Goal: Task Accomplishment & Management: Use online tool/utility

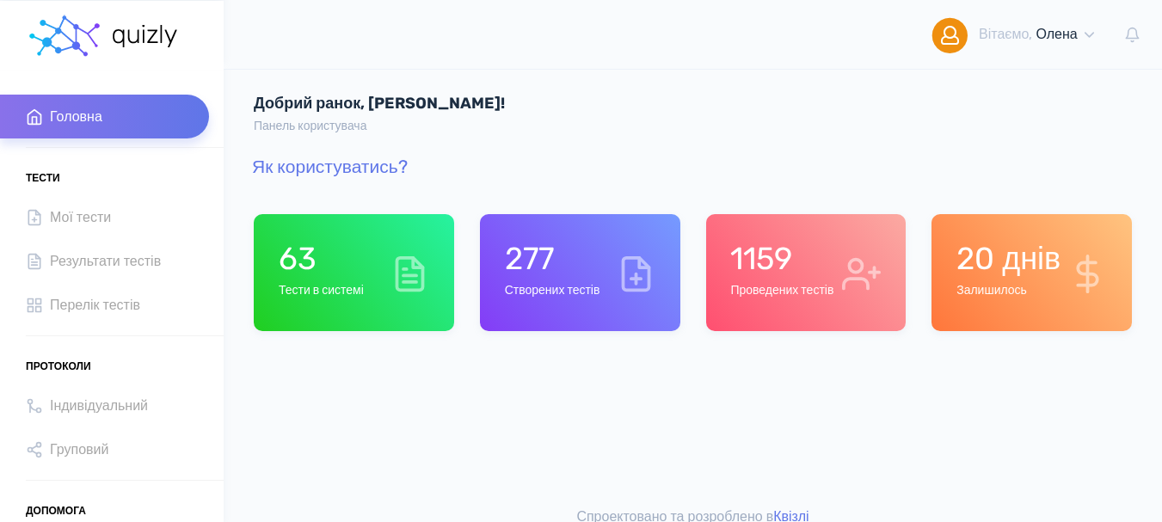
click at [795, 295] on h6 "Проведених тестів" at bounding box center [781, 291] width 103 height 15
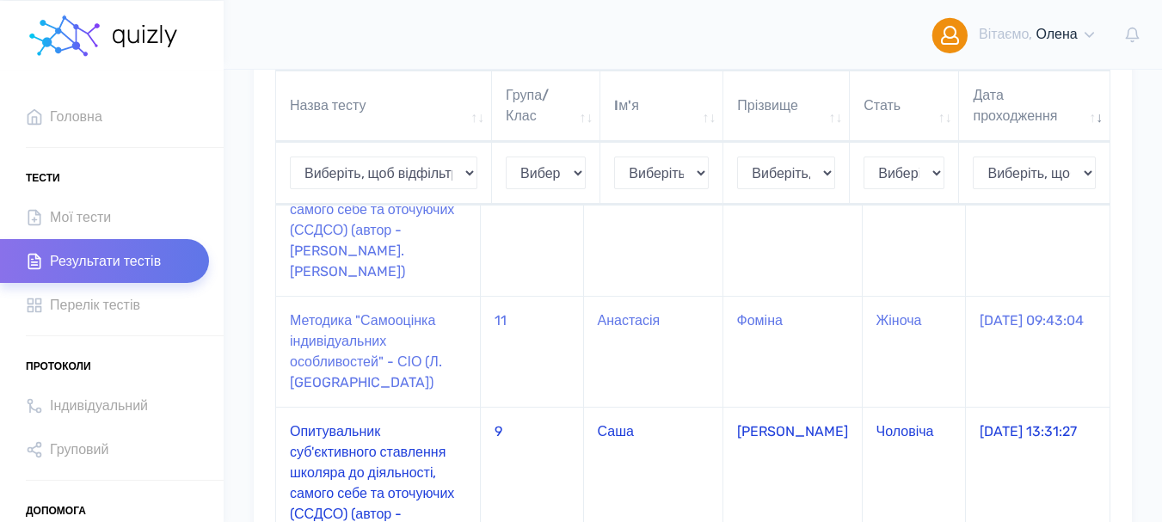
scroll to position [1118, 0]
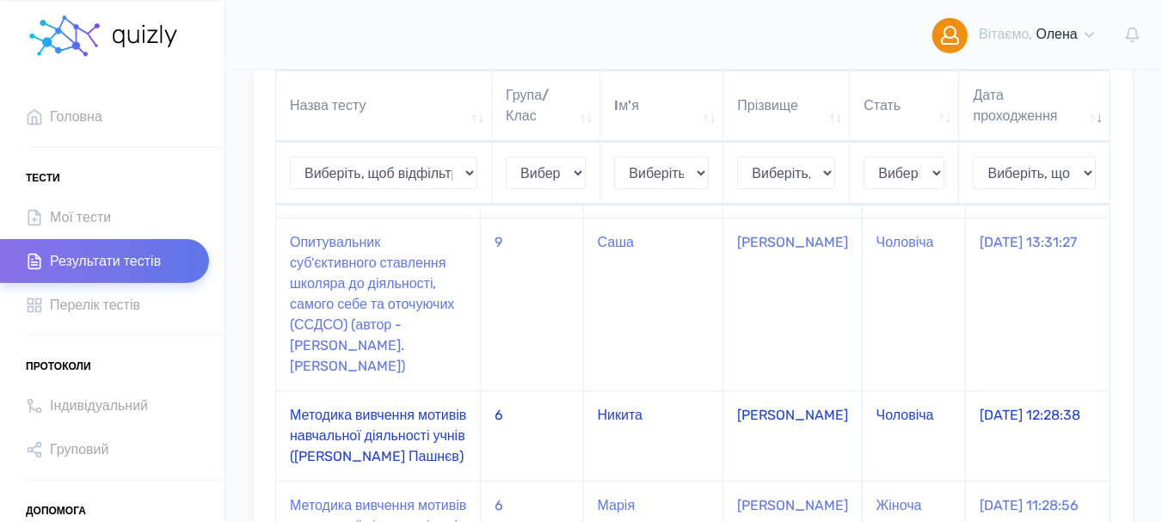
click at [329, 390] on td "Методика вивчення мотивів навчальної діяльності учнів ([PERSON_NAME] [PERSON_NA…" at bounding box center [378, 435] width 205 height 90
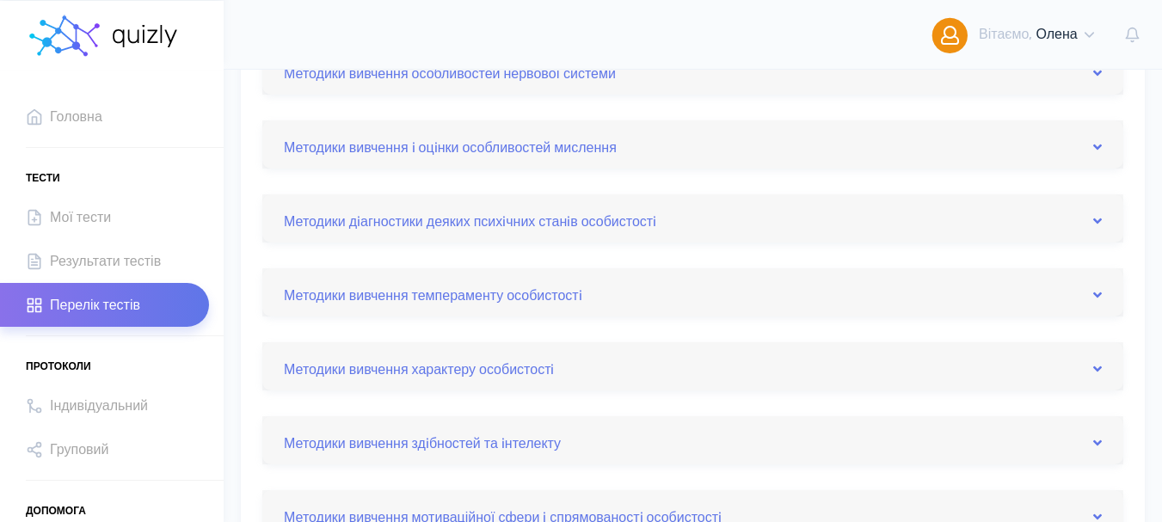
scroll to position [172, 0]
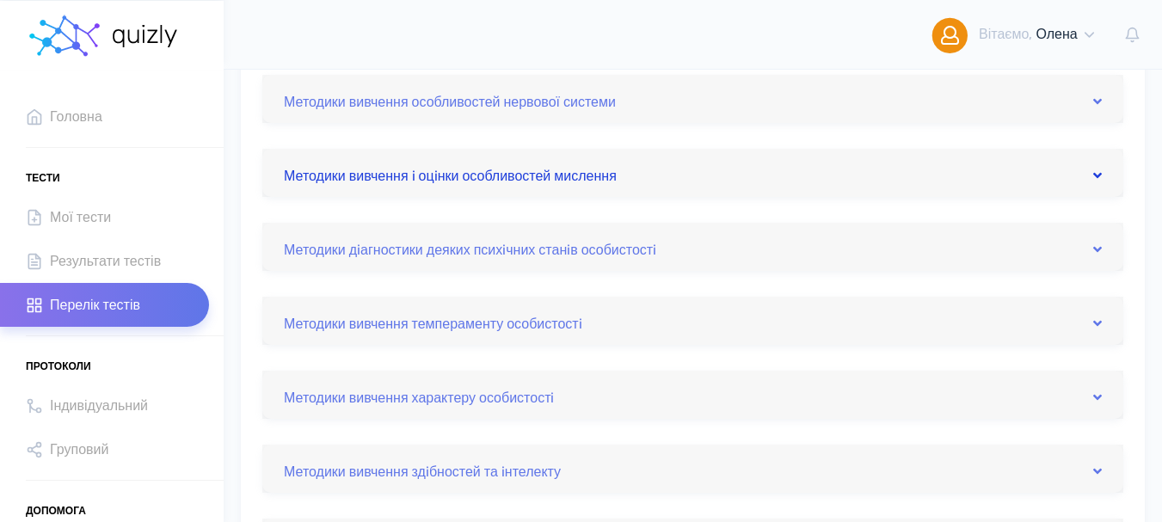
click at [1092, 173] on link "Методики вивчення i оцiнки особливостей мислення" at bounding box center [693, 173] width 818 height 28
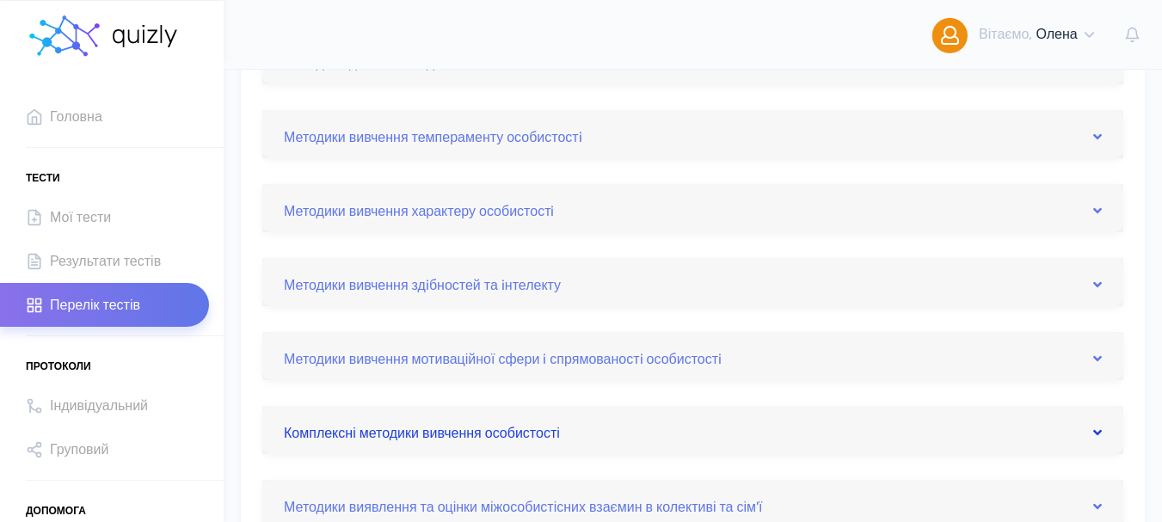
scroll to position [516, 0]
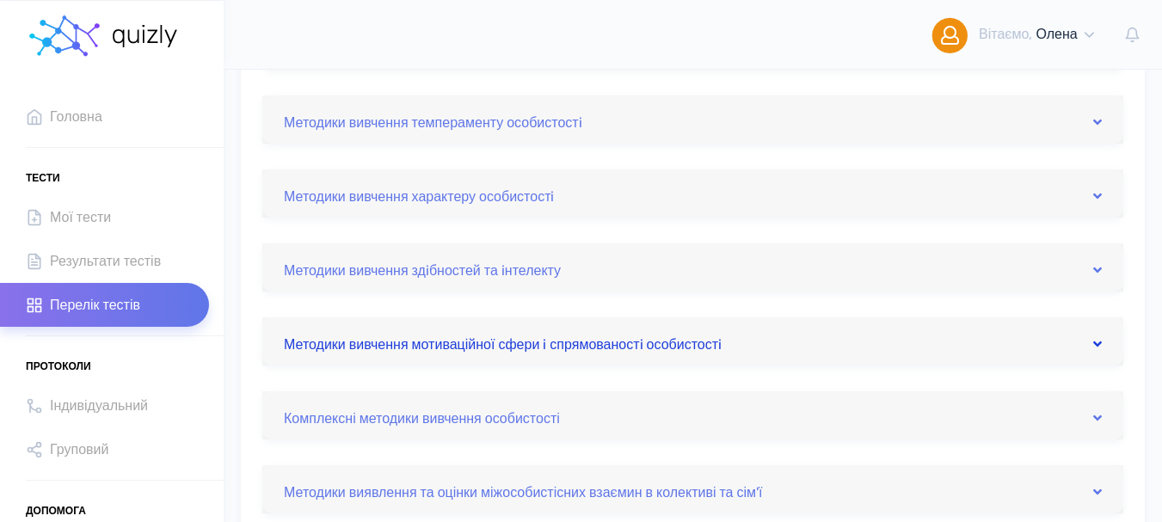
click at [1097, 340] on icon at bounding box center [1097, 344] width 9 height 14
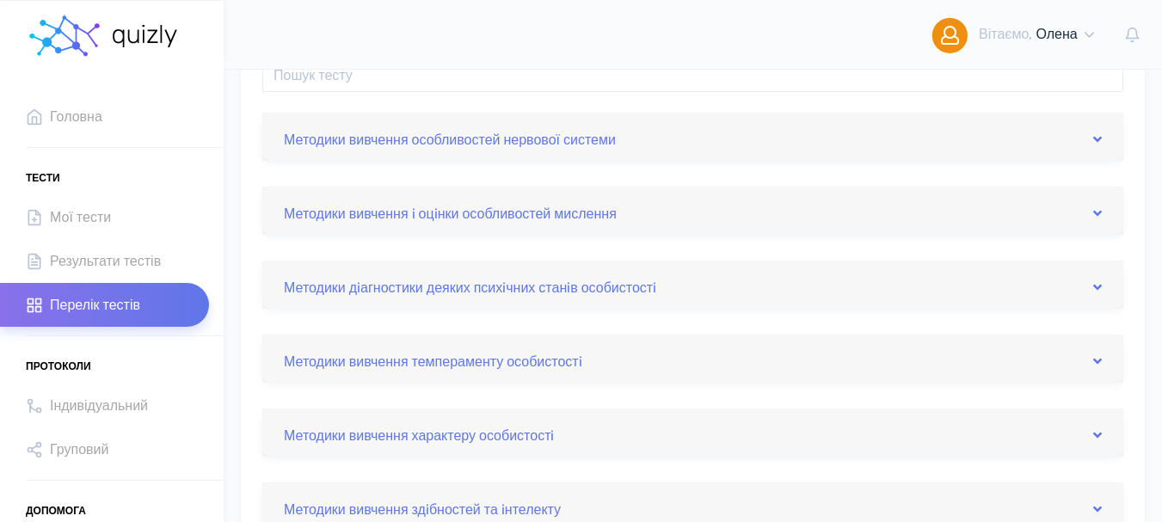
scroll to position [124, 0]
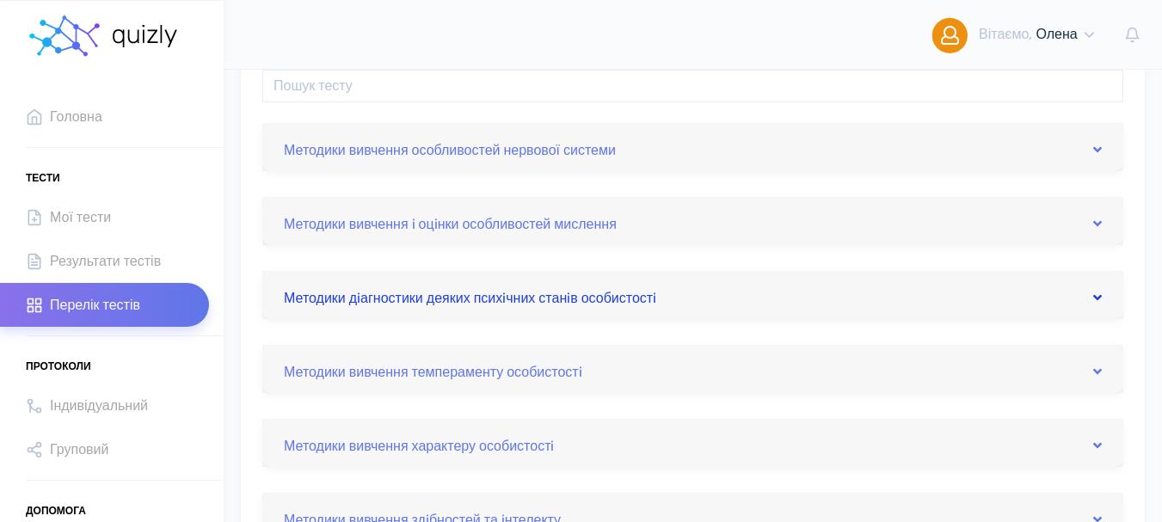
click at [1101, 297] on icon at bounding box center [1097, 298] width 9 height 14
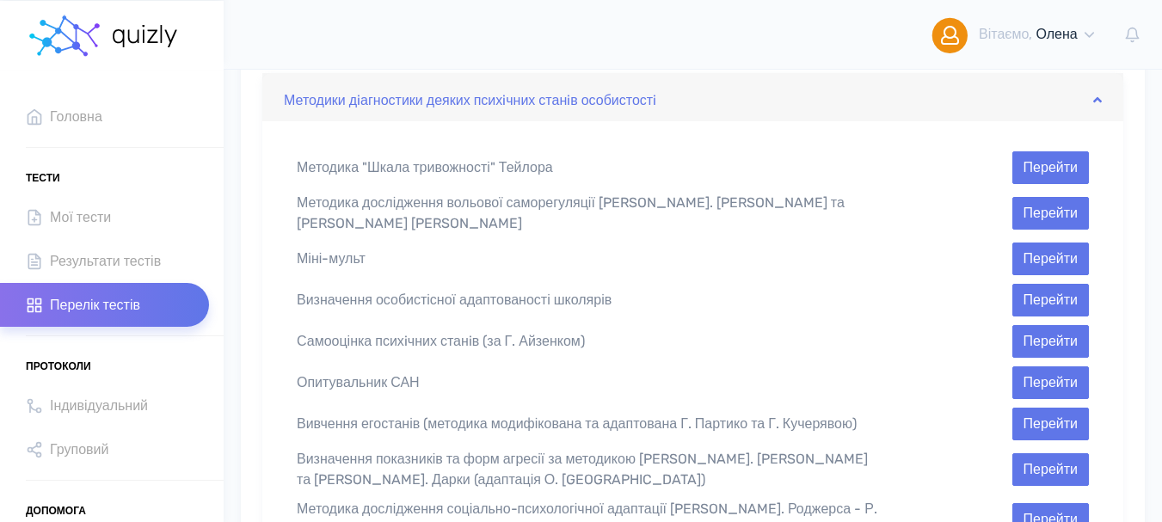
scroll to position [210, 0]
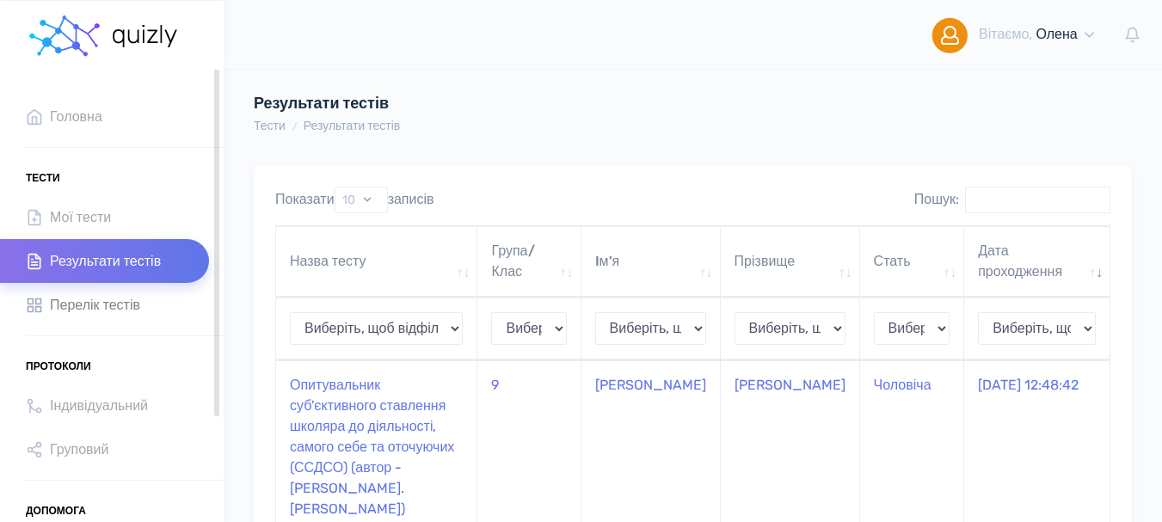
click at [126, 304] on span "Перелік тестів" at bounding box center [95, 304] width 90 height 23
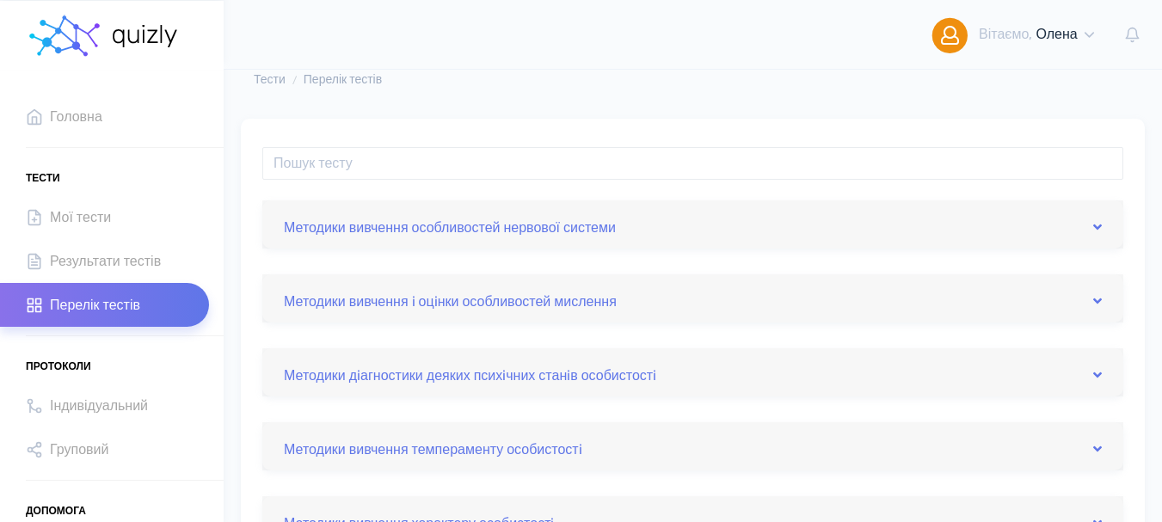
scroll to position [86, 0]
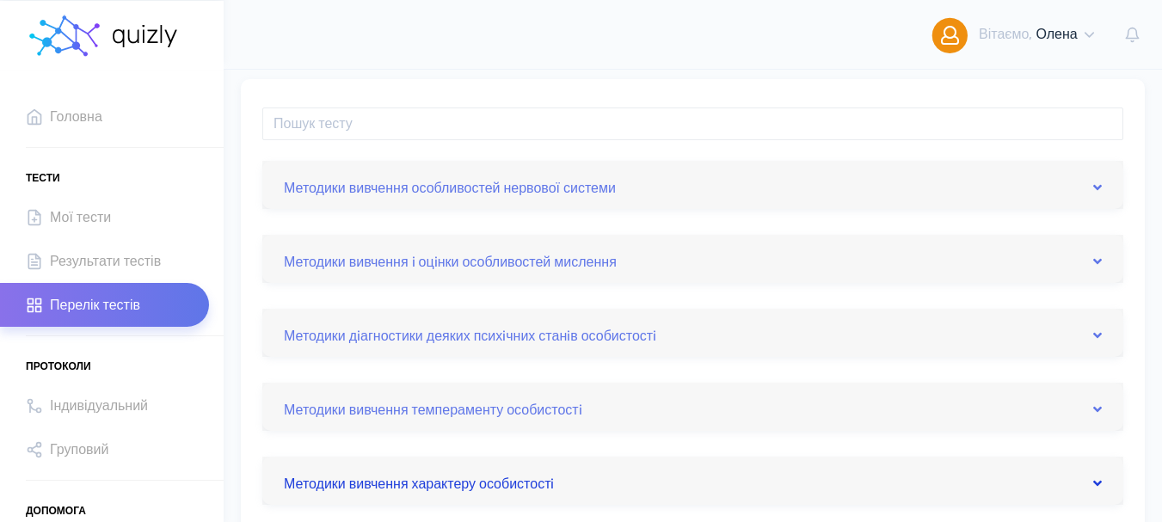
click at [1100, 482] on icon at bounding box center [1097, 483] width 9 height 14
click at [1111, 264] on div "Методики вивчення i оцiнки особливостей мислення" at bounding box center [692, 259] width 861 height 48
click at [1097, 192] on icon at bounding box center [1097, 188] width 9 height 14
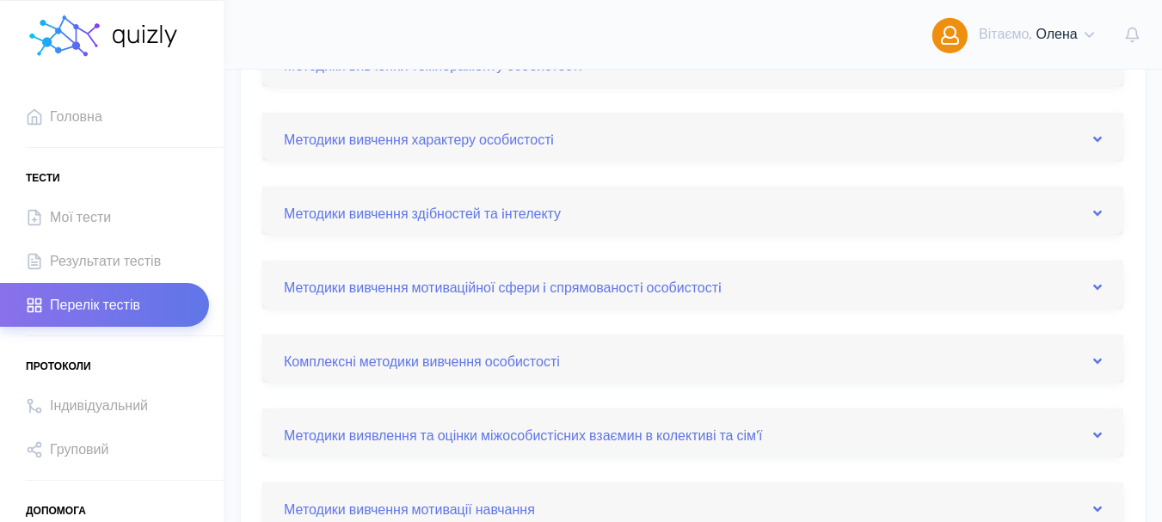
scroll to position [602, 0]
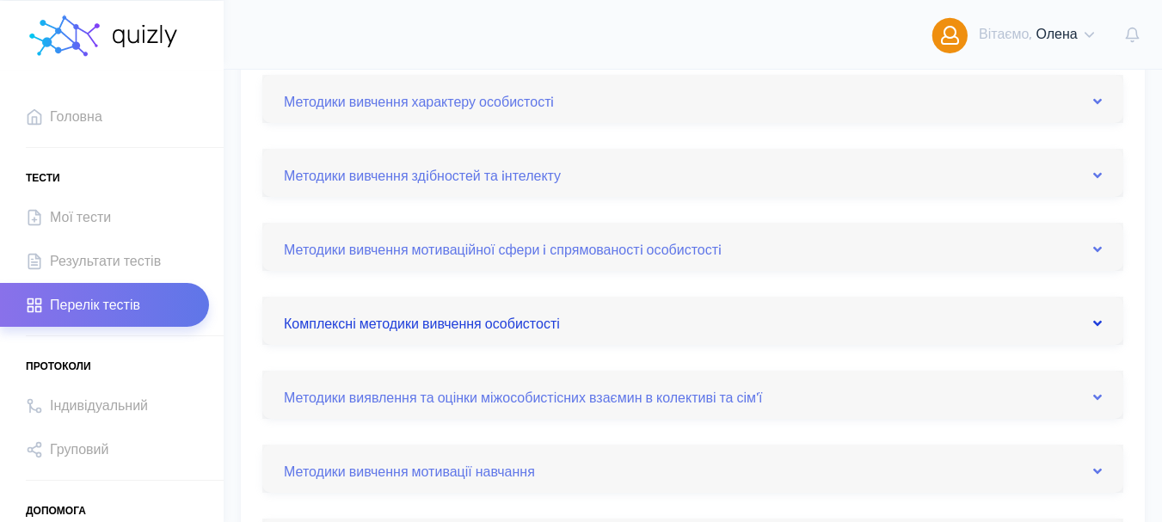
click at [1098, 323] on icon at bounding box center [1097, 323] width 9 height 14
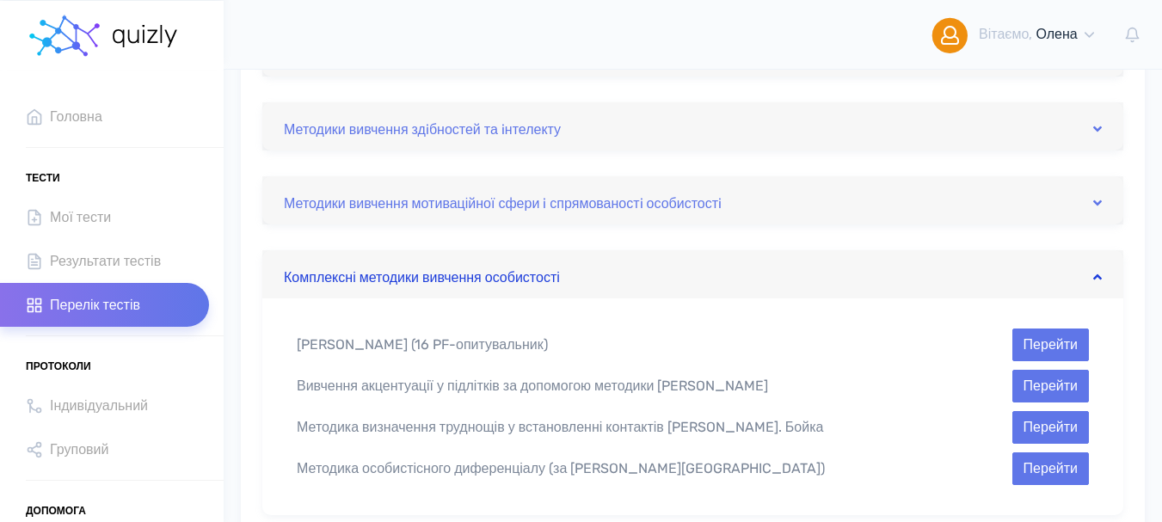
scroll to position [468, 0]
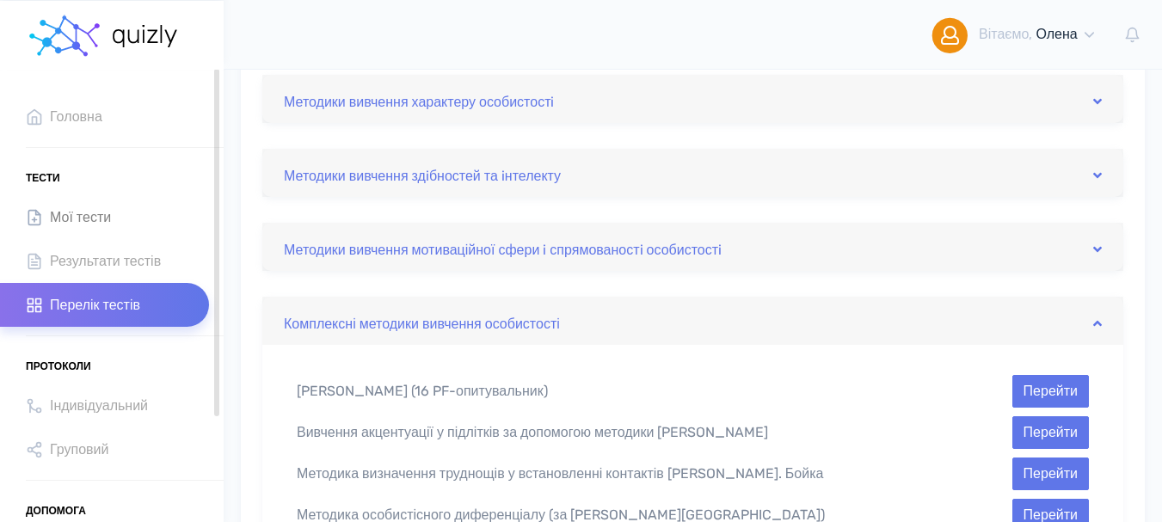
click at [105, 225] on span "Мої тести" at bounding box center [80, 217] width 61 height 23
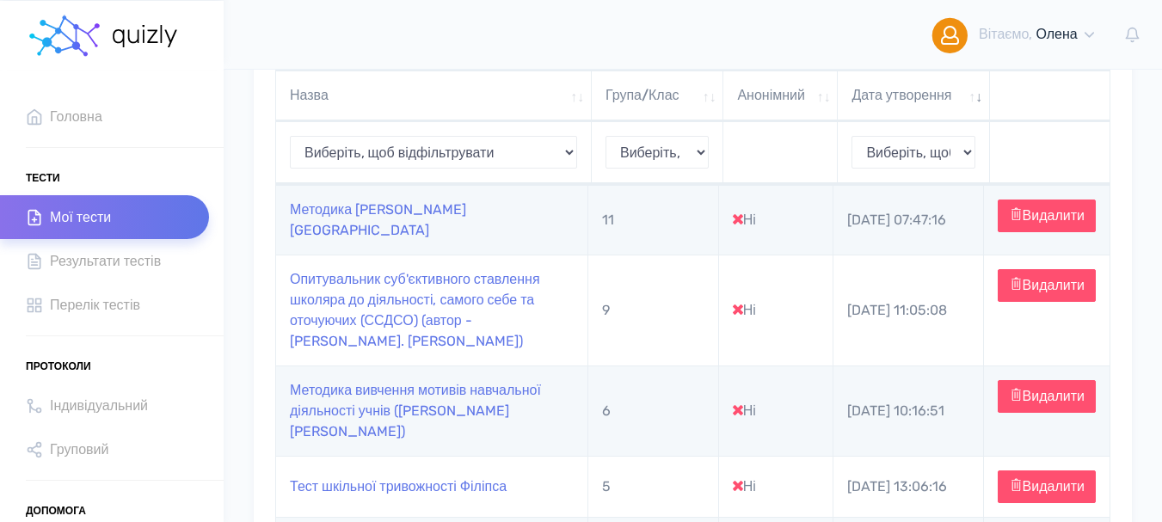
scroll to position [344, 0]
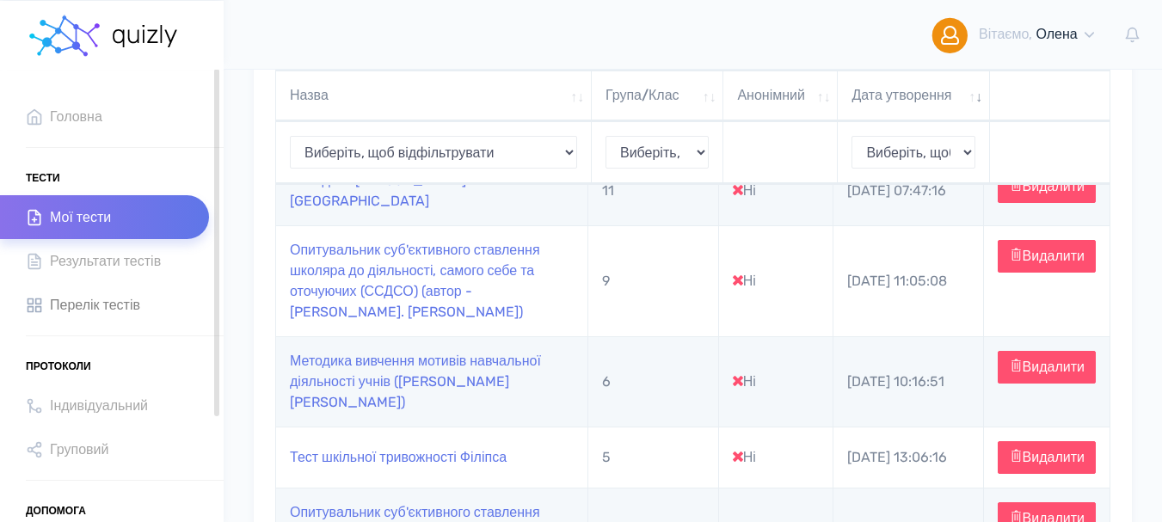
click at [95, 304] on span "Перелік тестів" at bounding box center [95, 304] width 90 height 23
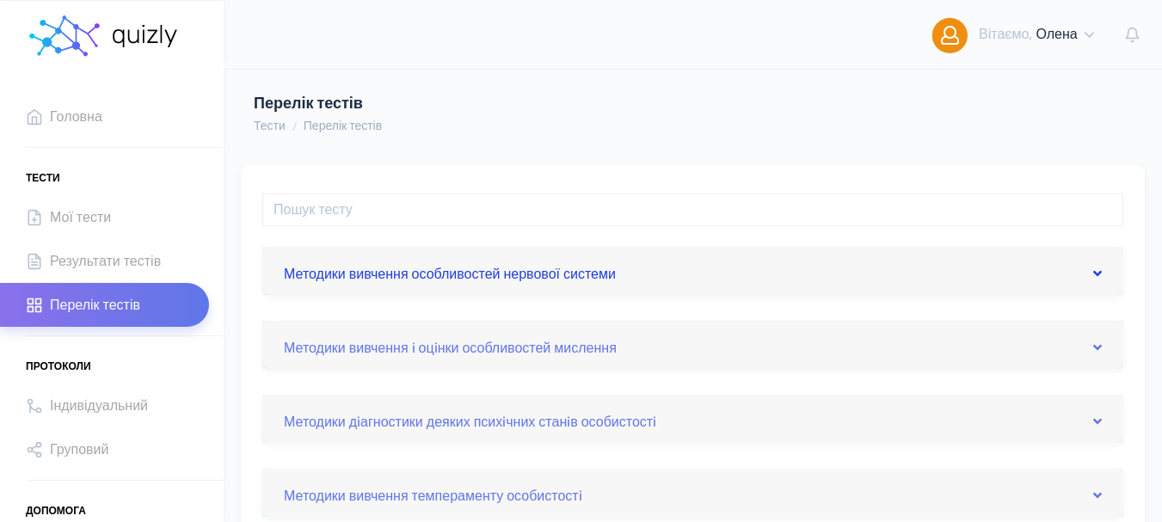
click at [1097, 273] on icon at bounding box center [1097, 274] width 9 height 14
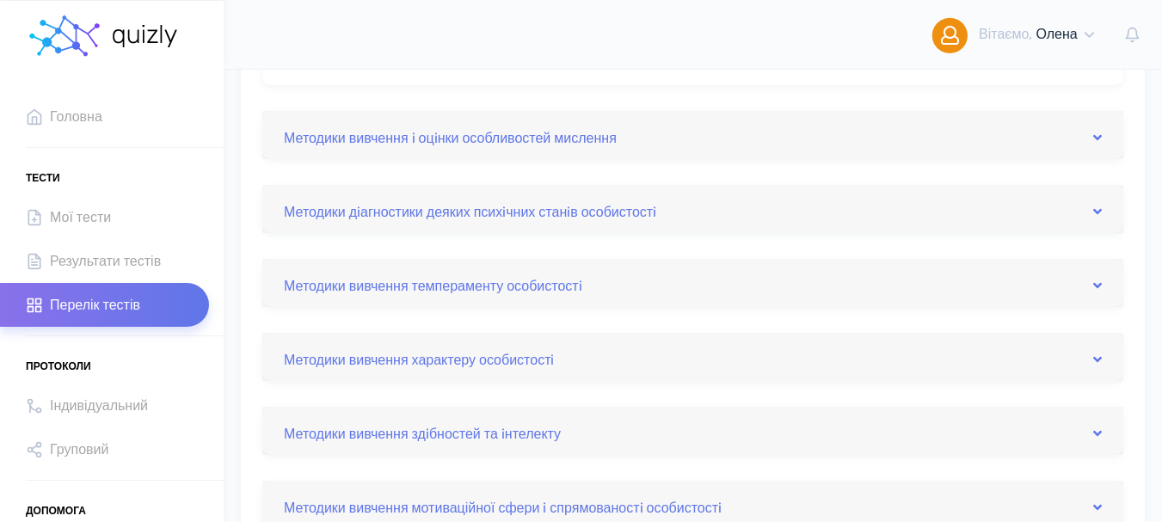
scroll to position [602, 0]
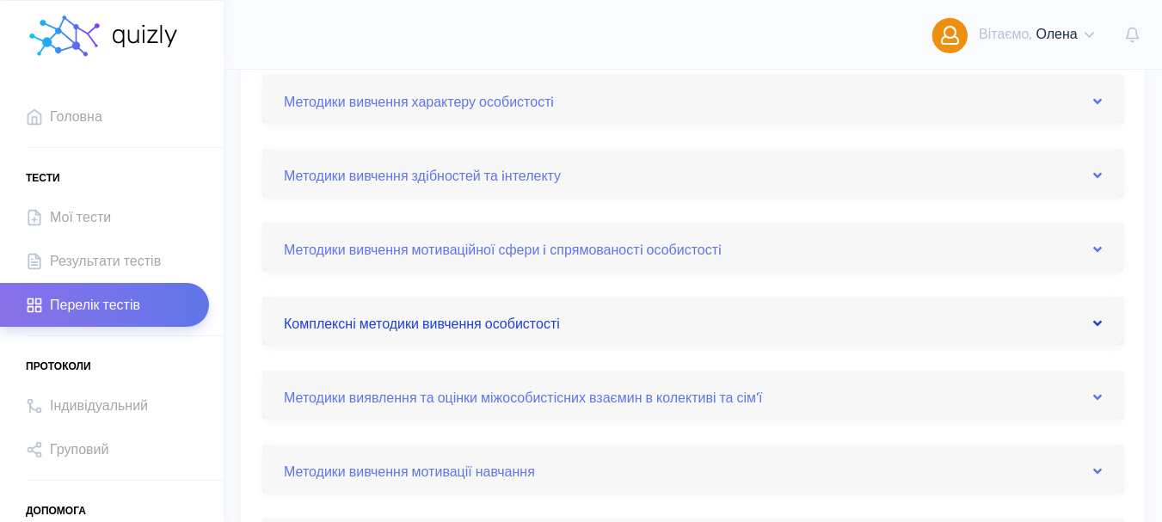
click at [1099, 325] on icon at bounding box center [1097, 323] width 9 height 14
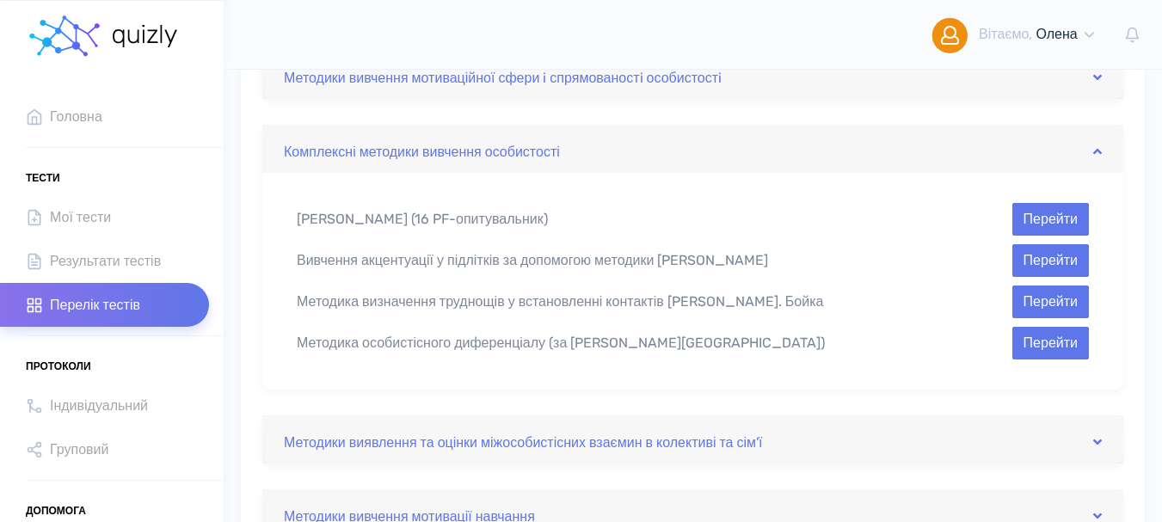
scroll to position [554, 0]
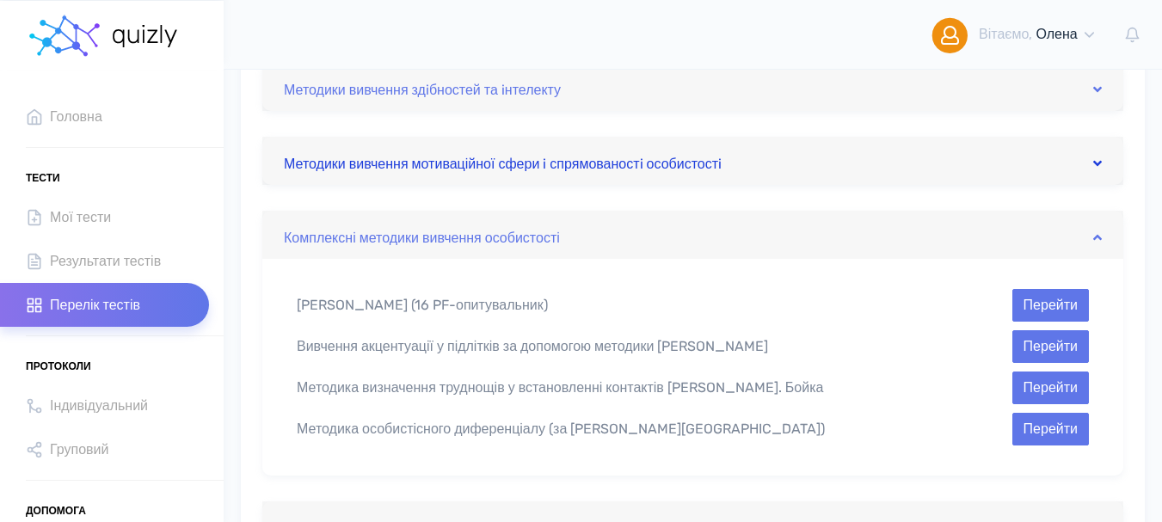
click at [1097, 166] on icon at bounding box center [1097, 164] width 9 height 14
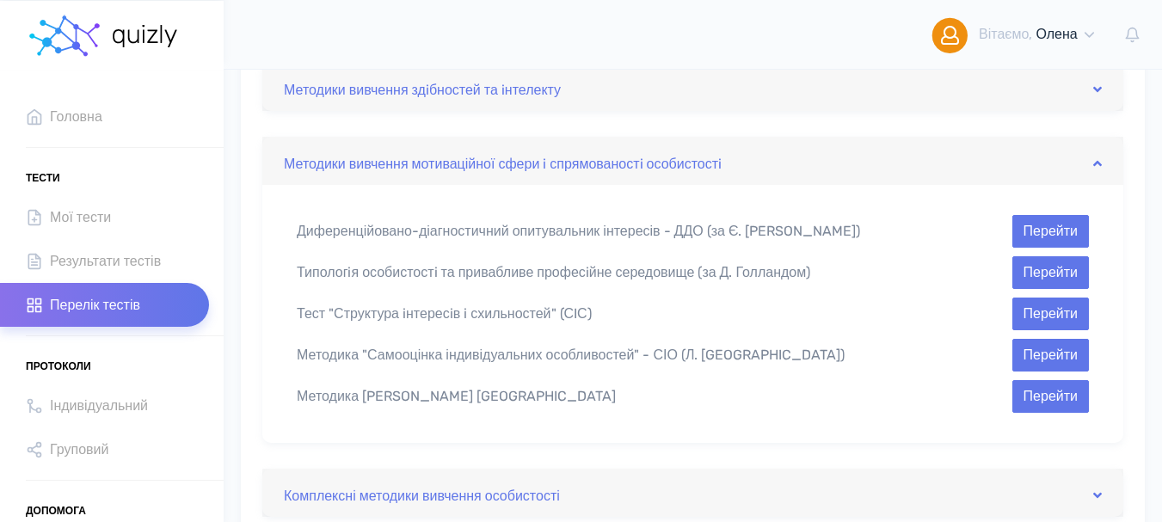
scroll to position [382, 0]
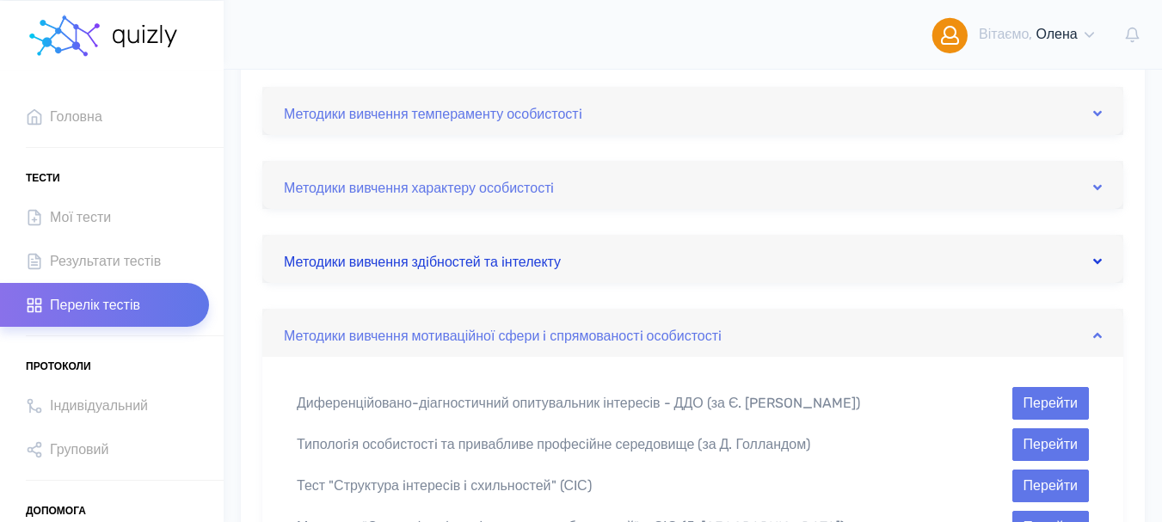
click at [1095, 261] on icon at bounding box center [1097, 262] width 9 height 14
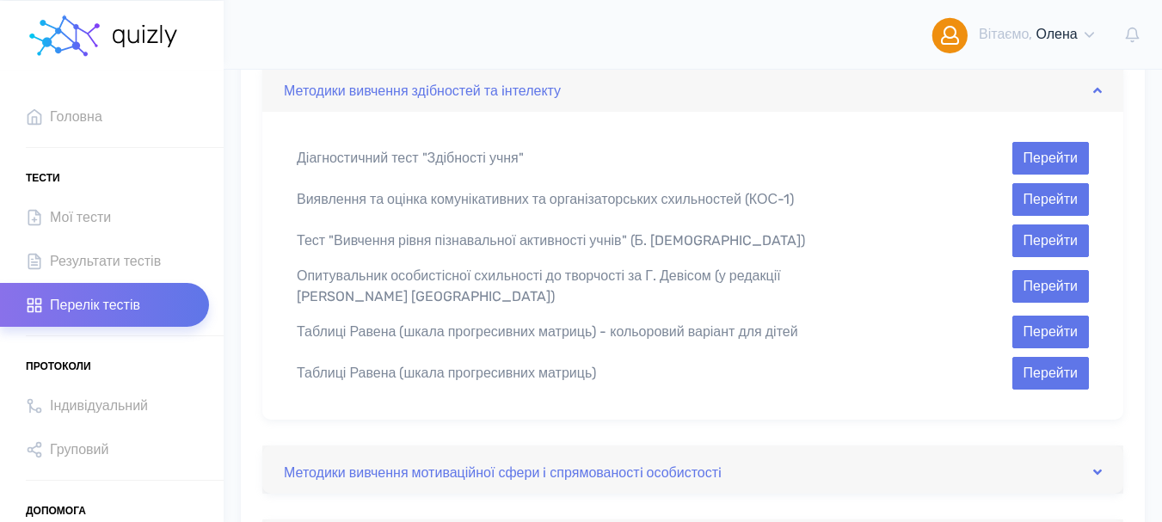
scroll to position [554, 0]
click at [1033, 236] on button "Перейти" at bounding box center [1050, 240] width 77 height 33
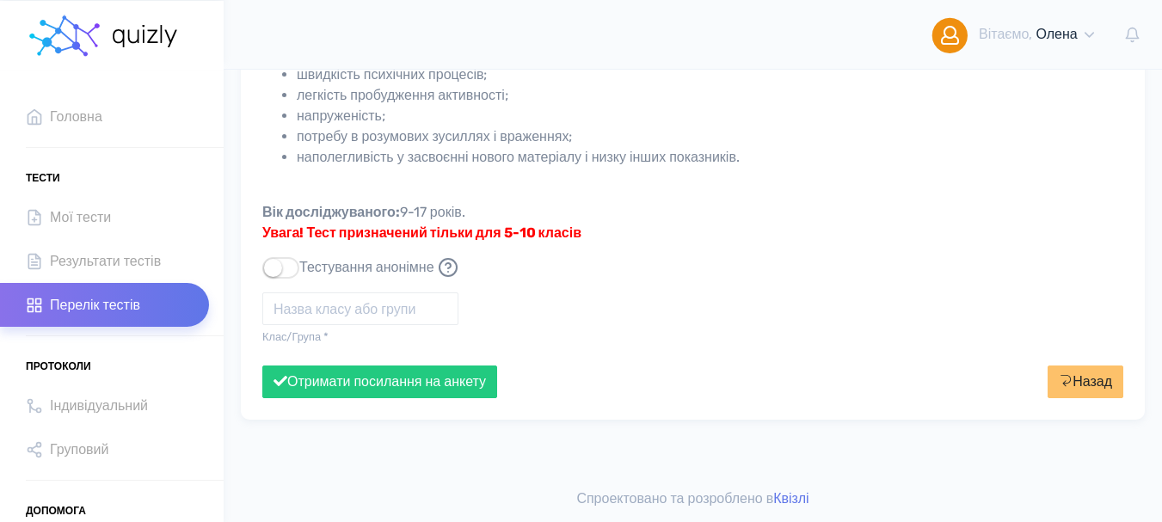
scroll to position [211, 0]
click at [312, 312] on input "text" at bounding box center [360, 308] width 196 height 33
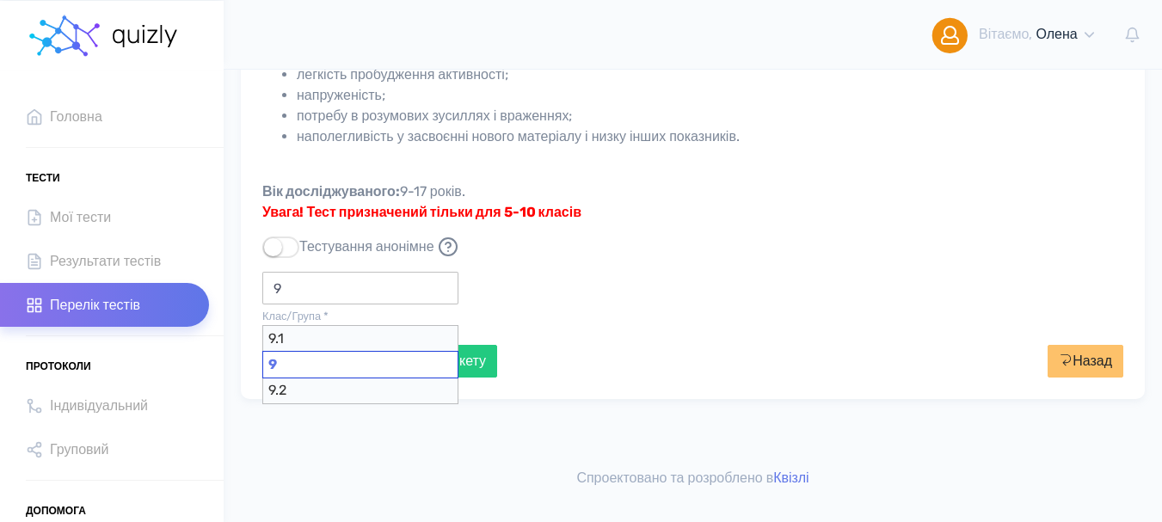
click at [319, 371] on div "9" at bounding box center [360, 365] width 196 height 28
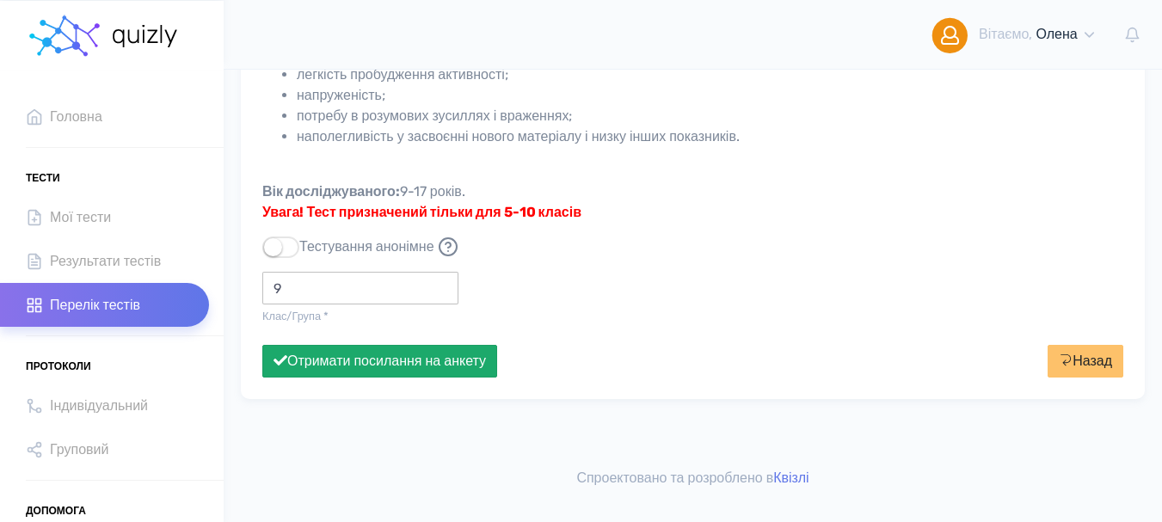
type input "9"
click at [462, 378] on button "Отримати посилання на анкету" at bounding box center [379, 361] width 235 height 33
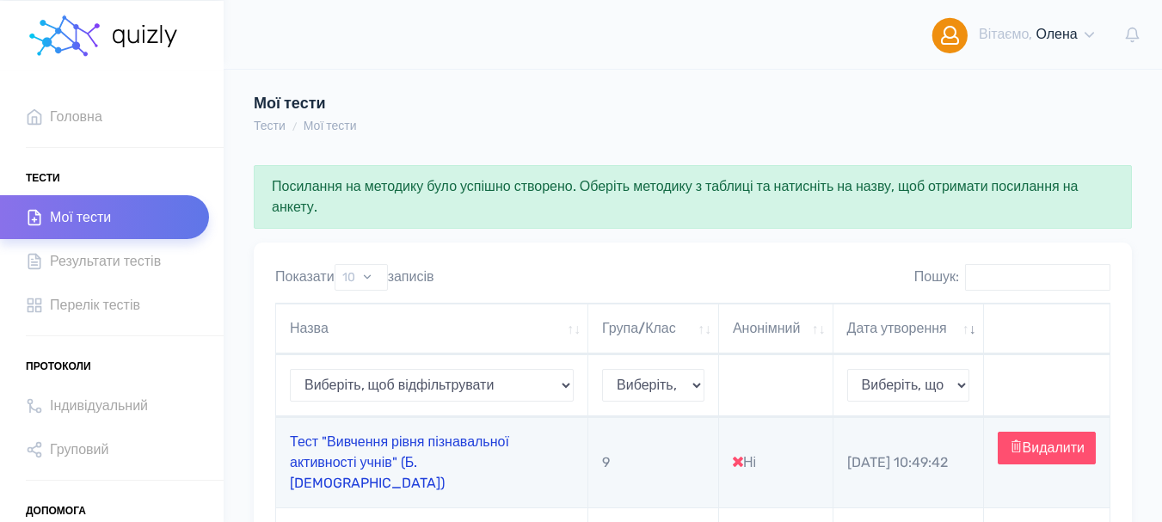
click at [349, 444] on link "Тест "Вивчення рівня пізнавальної активності учнів" (Б. [DEMOGRAPHIC_DATA])" at bounding box center [399, 462] width 219 height 58
type input "https://quizly.com.ua/quiz/63eyP2VIM5Kz2"
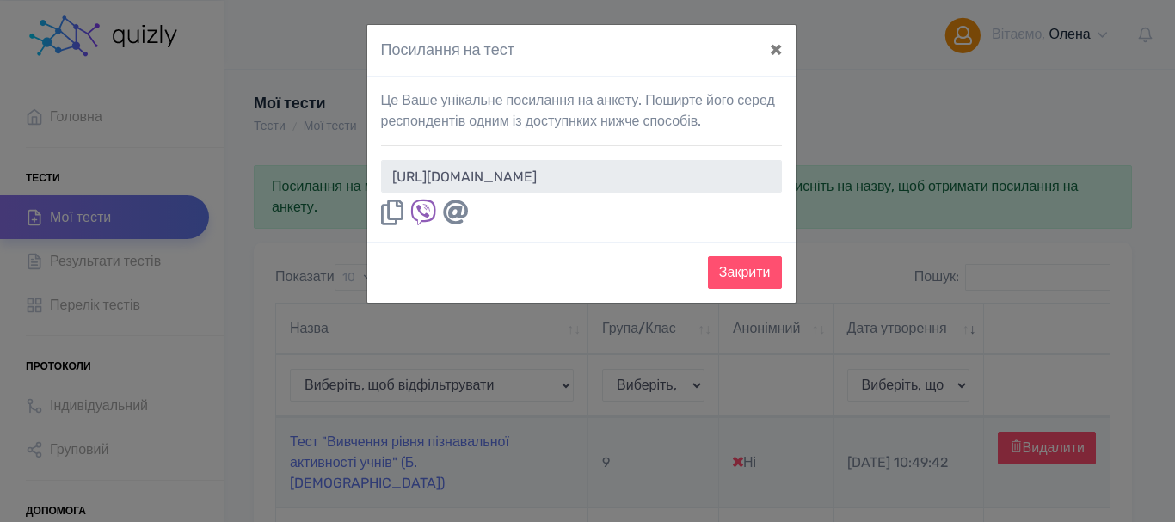
click at [388, 212] on icon at bounding box center [392, 213] width 22 height 26
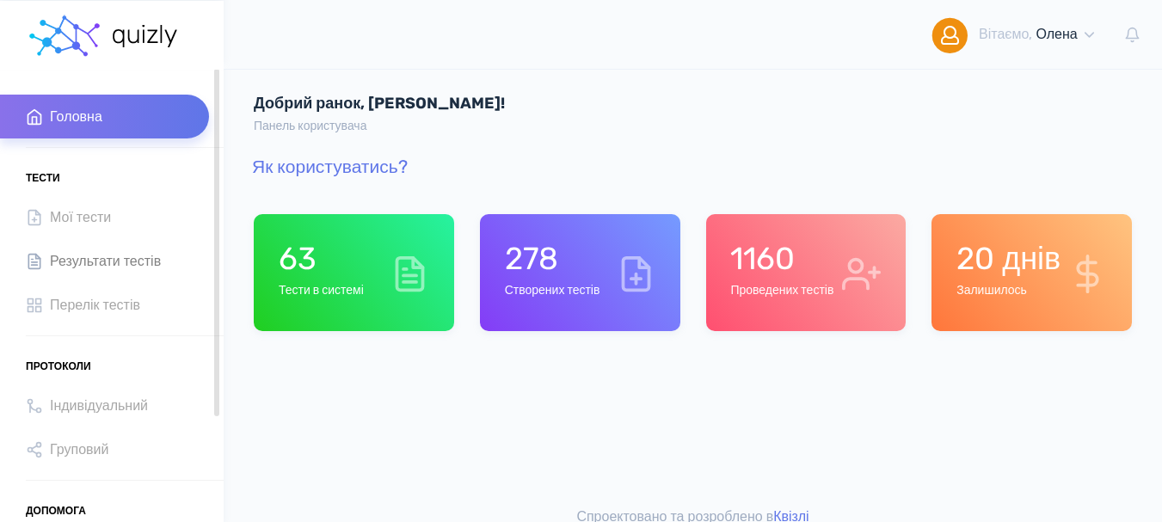
click at [149, 261] on span "Результати тестів" at bounding box center [105, 260] width 111 height 23
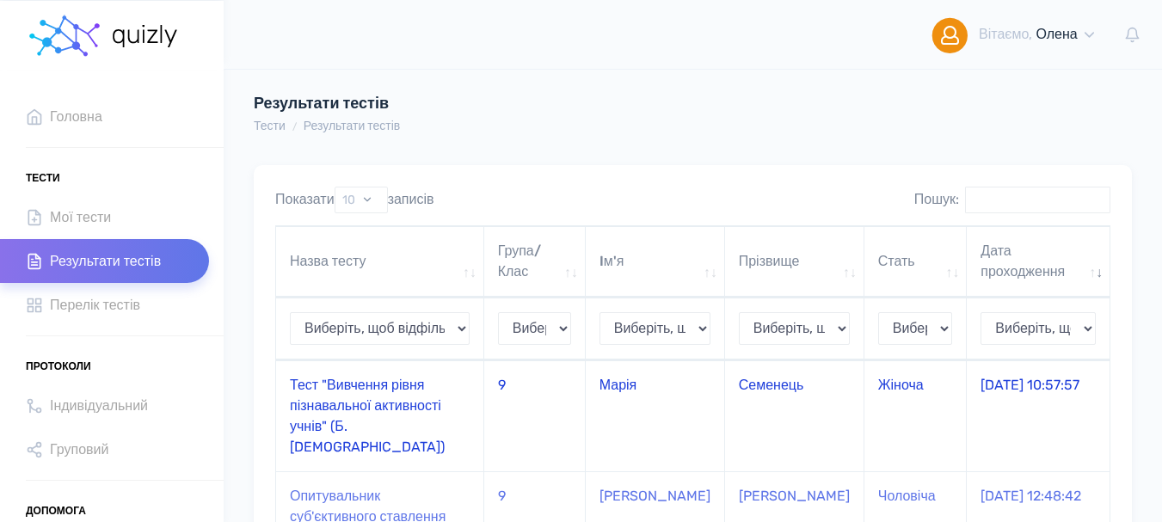
click at [326, 390] on td "Тест "Вивчення рівня пізнавальної активності учнів" (Б. [DEMOGRAPHIC_DATA])" at bounding box center [380, 415] width 208 height 111
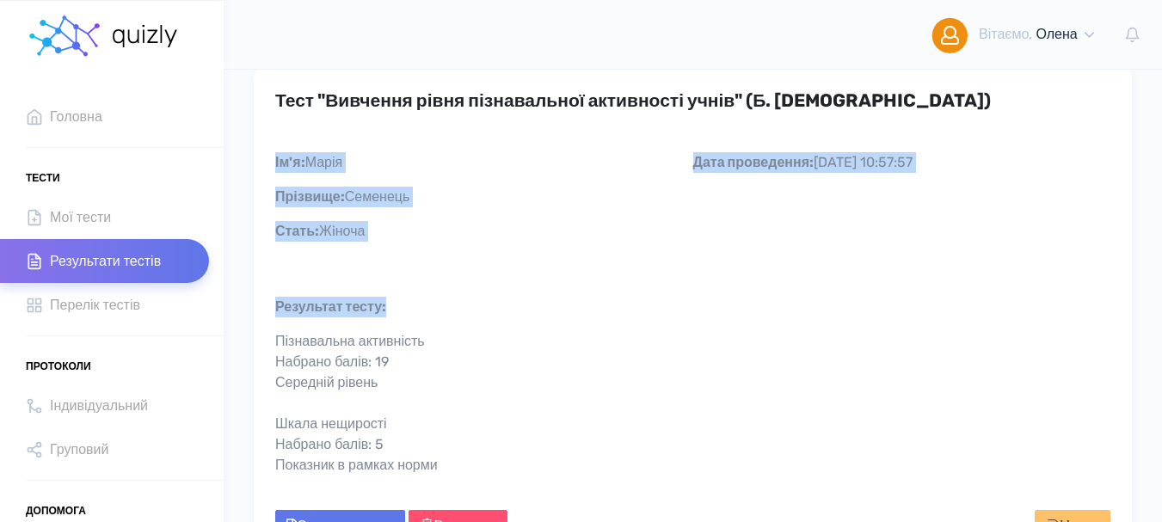
scroll to position [242, 0]
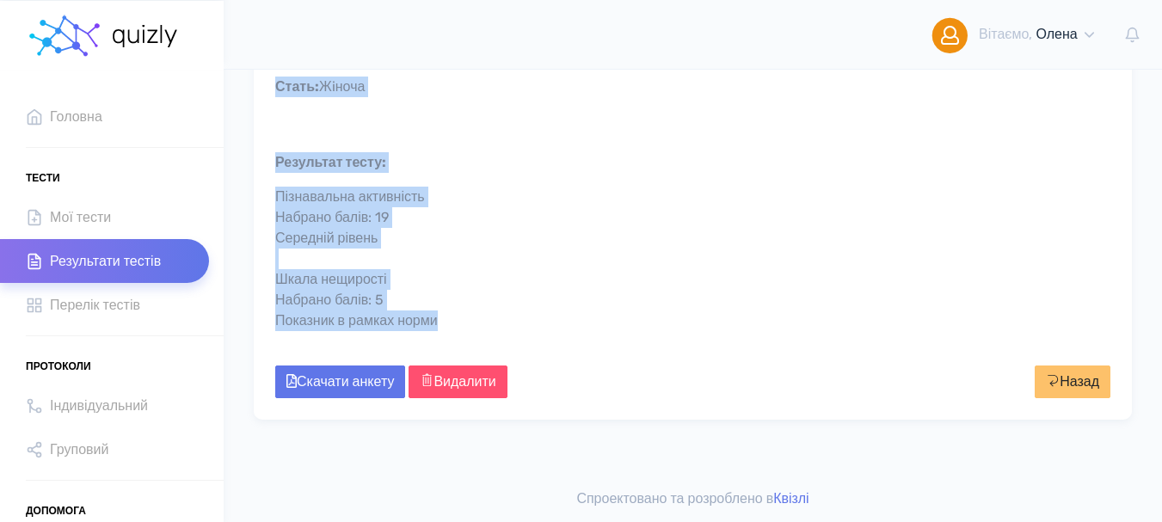
drag, startPoint x: 277, startPoint y: 190, endPoint x: 504, endPoint y: 312, distance: 257.8
click at [504, 312] on div "Тест "Вивчення рівня пізнавальної активності учнів" (Б. Пашнев) Дата проведення…" at bounding box center [693, 171] width 878 height 496
copy div "Ім'я: Марія Прізвище: Семенець Стать: Жiноча Дата проведення: 20.08.2025 10:57:…"
